Goal: Communication & Community: Participate in discussion

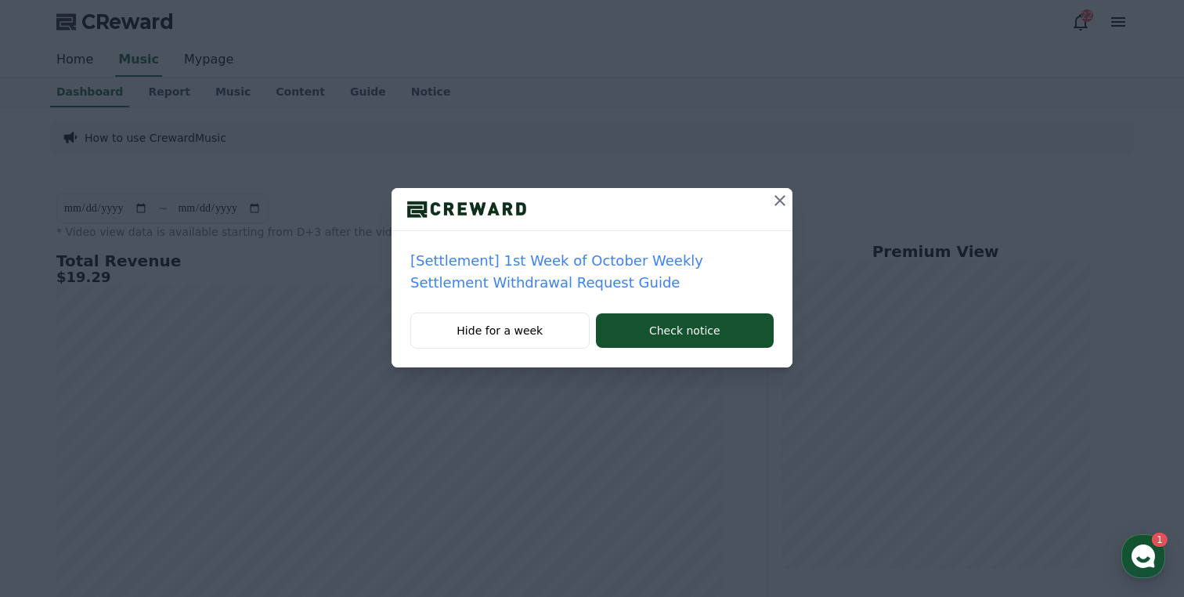
click at [782, 194] on icon at bounding box center [779, 200] width 19 height 19
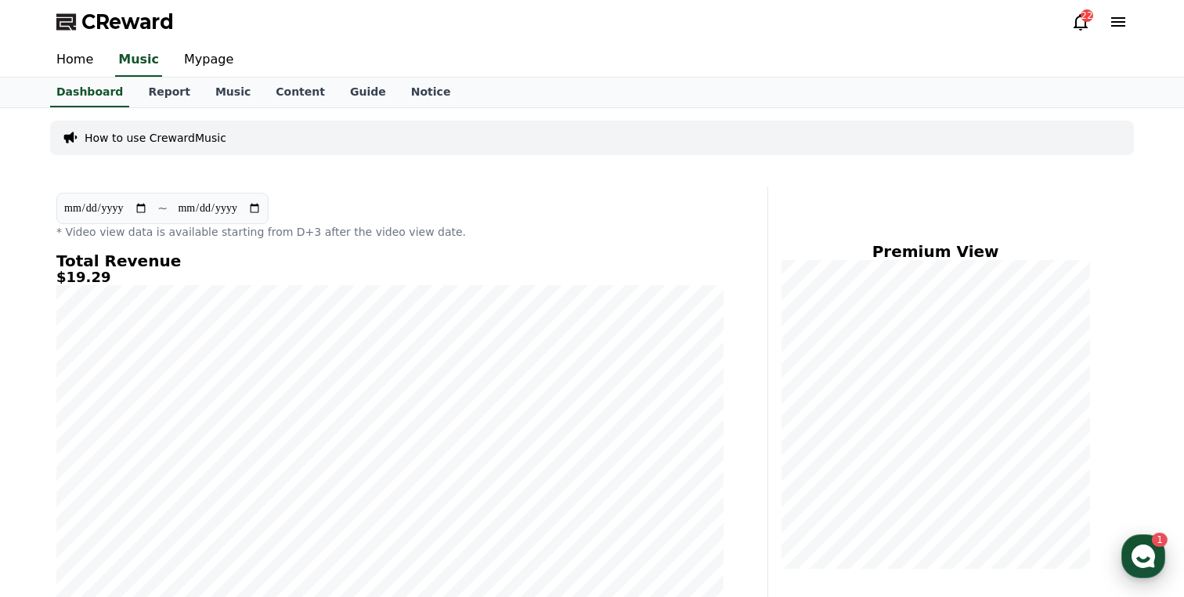
click at [1144, 558] on icon "button" at bounding box center [1143, 556] width 28 height 28
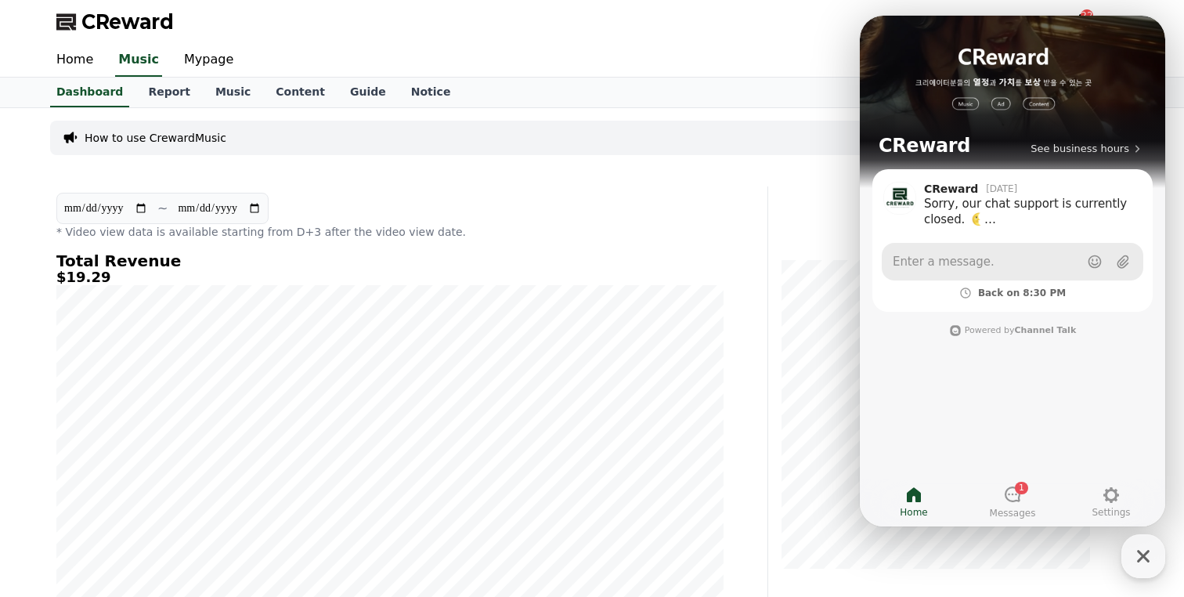
click at [993, 269] on link "Enter a message." at bounding box center [1011, 262] width 261 height 38
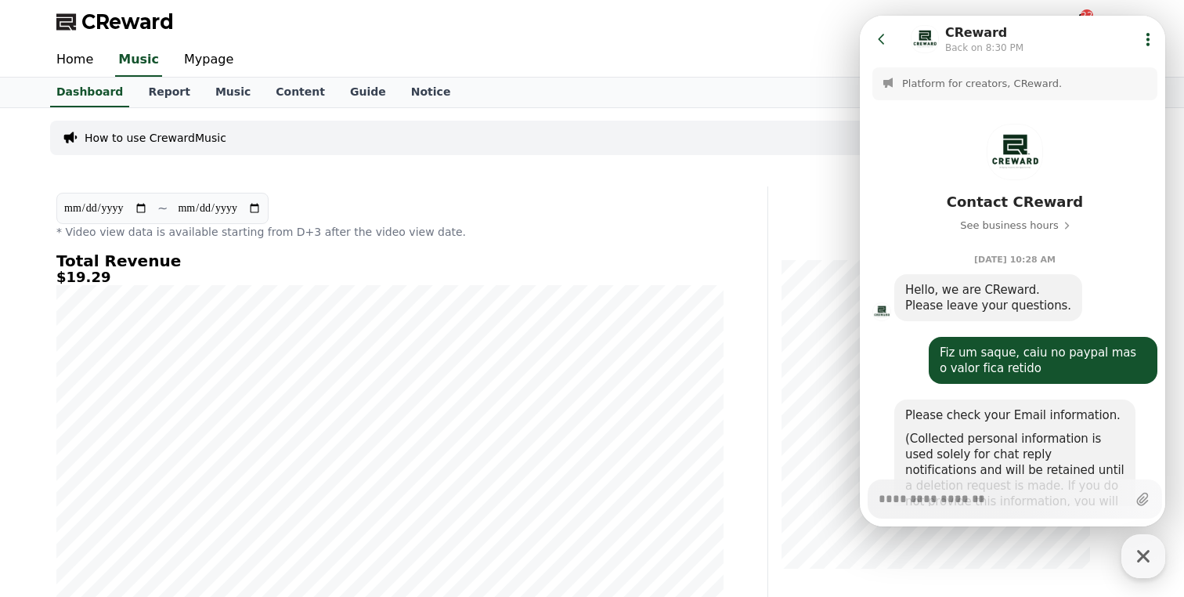
scroll to position [293, 0]
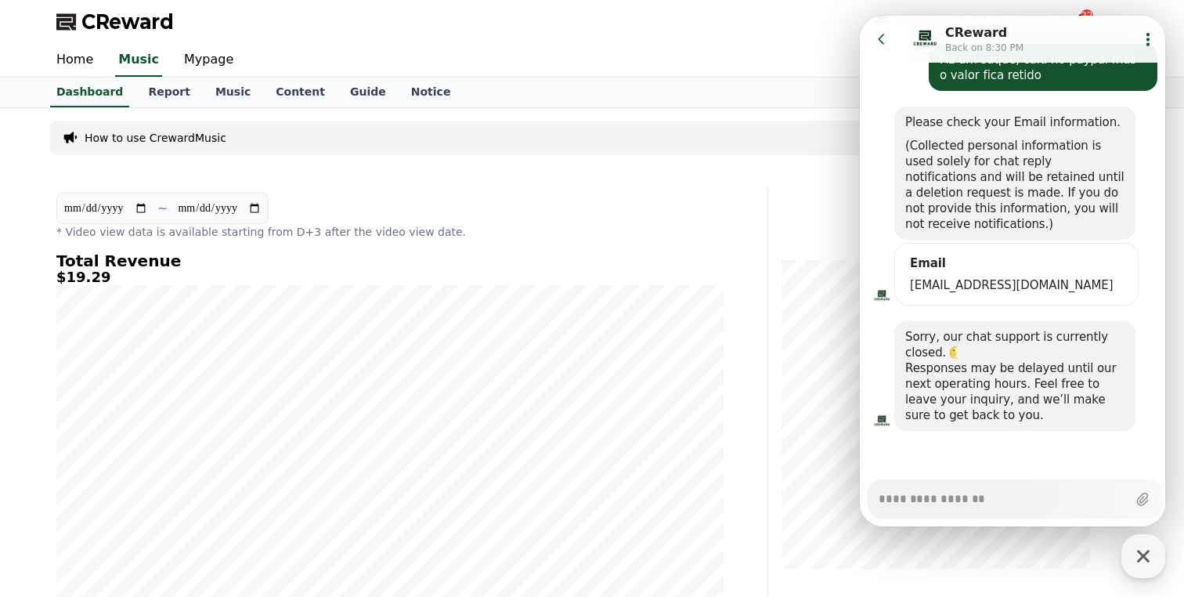
type textarea "*"
type textarea "**"
type textarea "*"
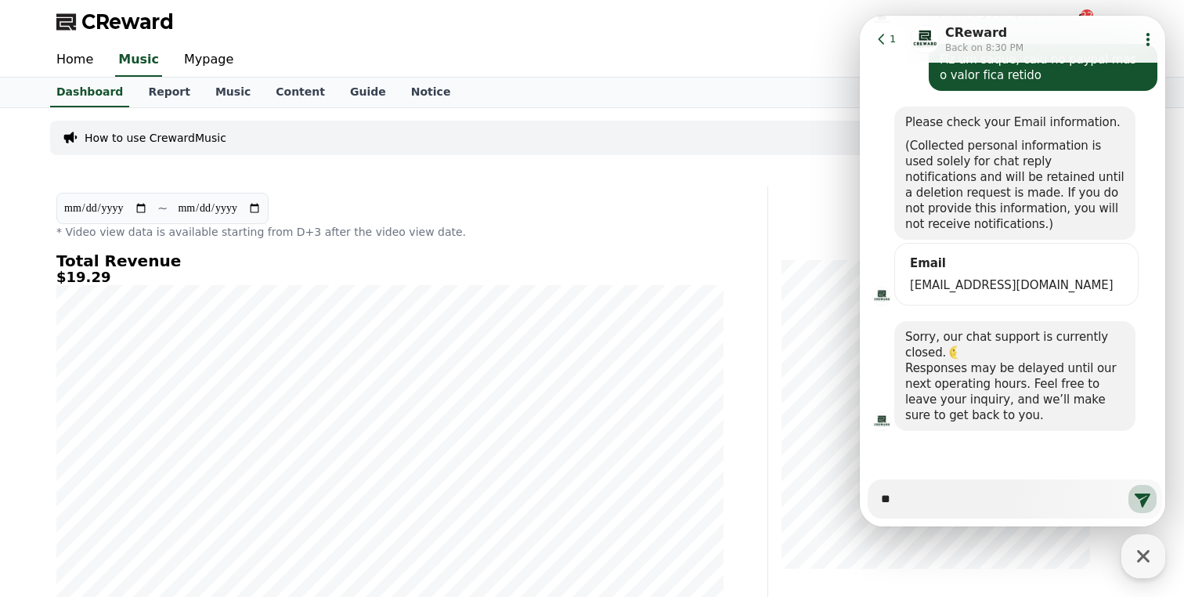
type textarea "***"
type textarea "*"
type textarea "***"
type textarea "*"
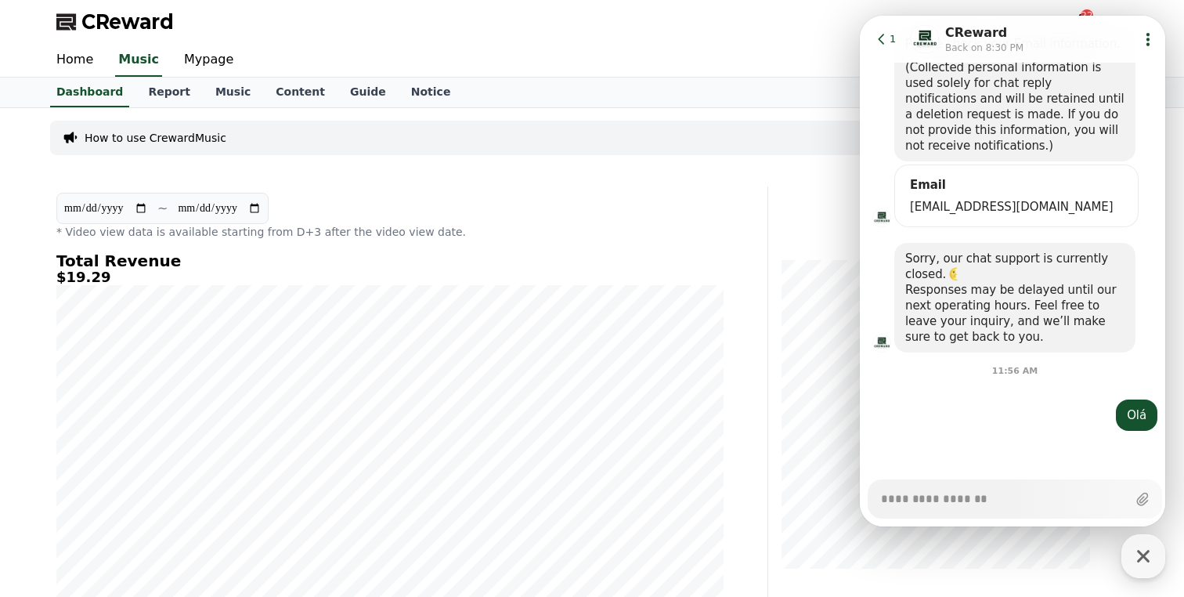
type textarea "*"
click at [1104, 36] on div "Chat Room CReward Back on 8:30 PM" at bounding box center [1017, 38] width 217 height 31
click at [1067, 23] on div "Chat Room CReward Back on 8:30 PM" at bounding box center [1017, 38] width 217 height 31
click at [874, 39] on icon at bounding box center [882, 39] width 16 height 16
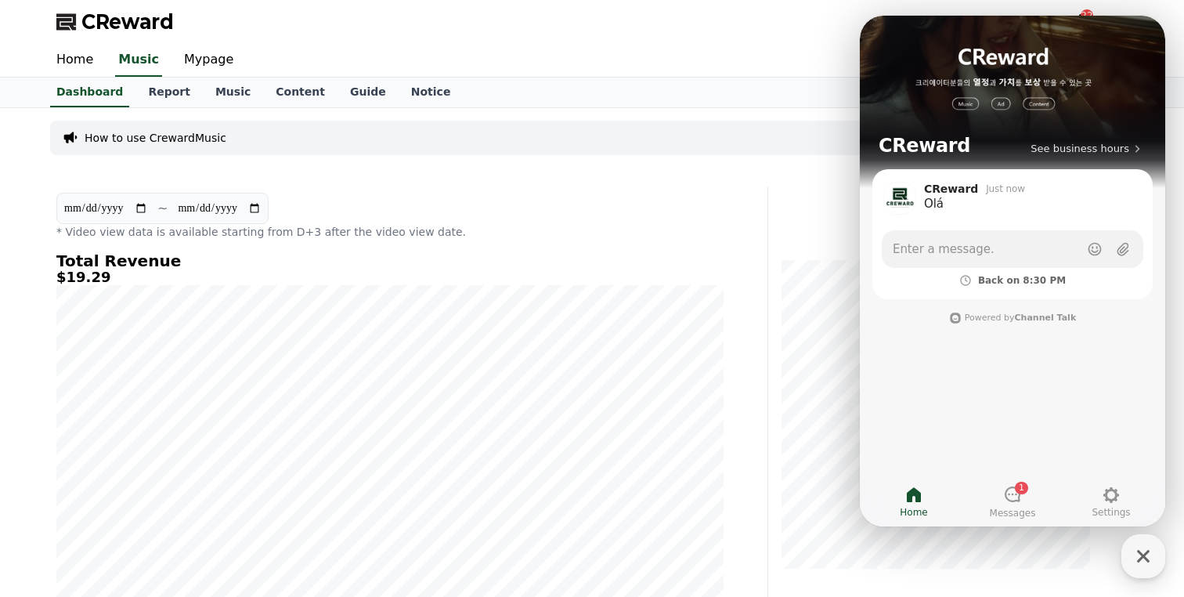
click at [1027, 31] on div "CReward See business hours" at bounding box center [1012, 92] width 305 height 153
click at [1134, 563] on icon "button" at bounding box center [1143, 556] width 28 height 28
